Goal: Task Accomplishment & Management: Manage account settings

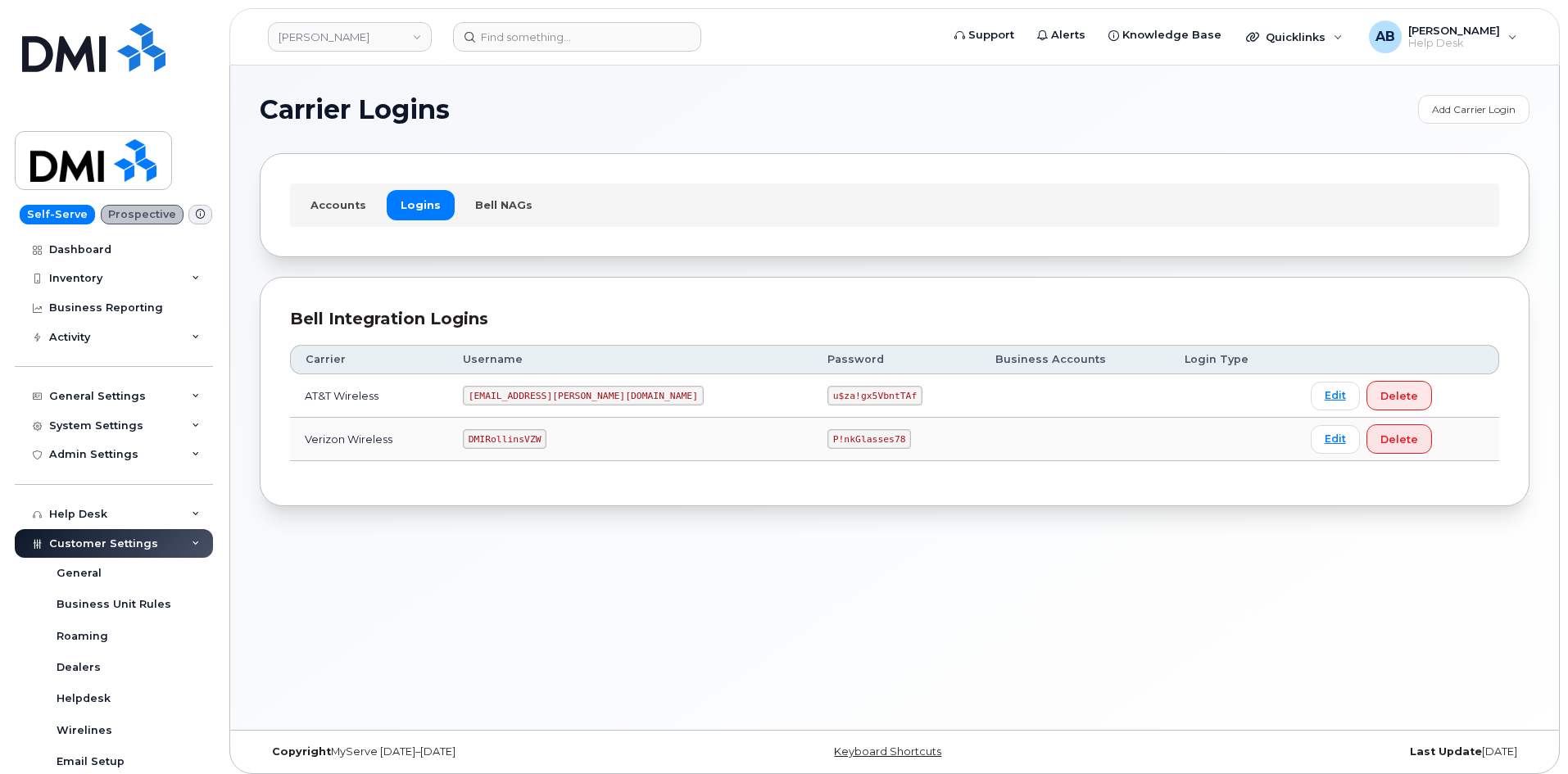
click at [538, 444] on code "DMIRollinsVZW" at bounding box center [504, 439] width 83 height 19
copy code "DMIRollinsVZW"
click at [827, 439] on code "P!nkGlasses78" at bounding box center [868, 439] width 83 height 19
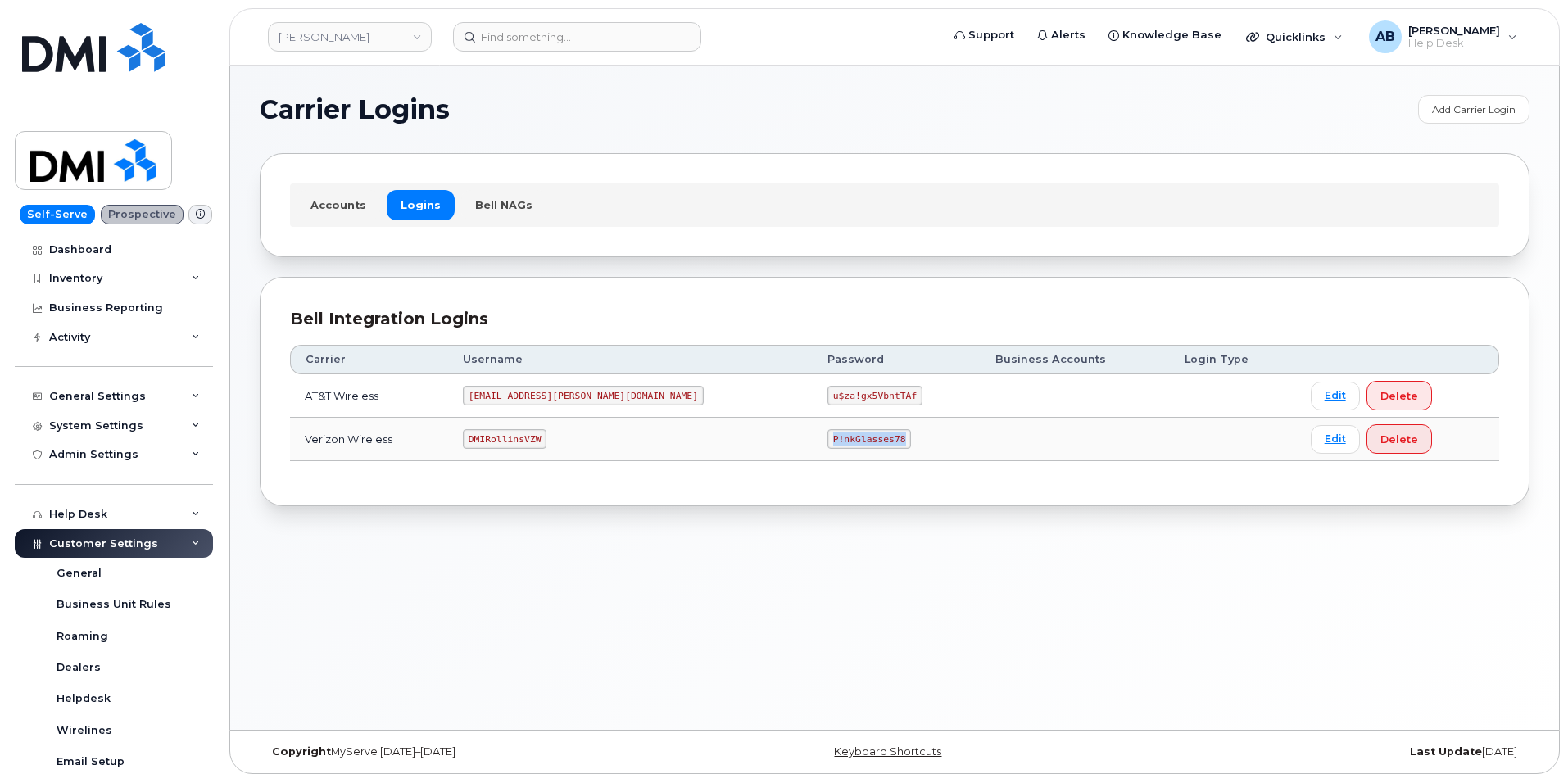
click at [827, 439] on code "P!nkGlasses78" at bounding box center [868, 439] width 83 height 19
copy code "P!nkGlasses78"
